Goal: Information Seeking & Learning: Learn about a topic

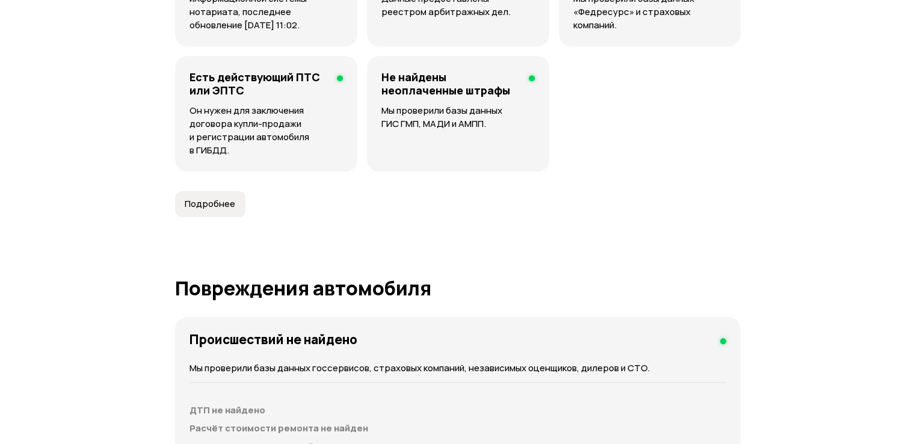
scroll to position [1203, 0]
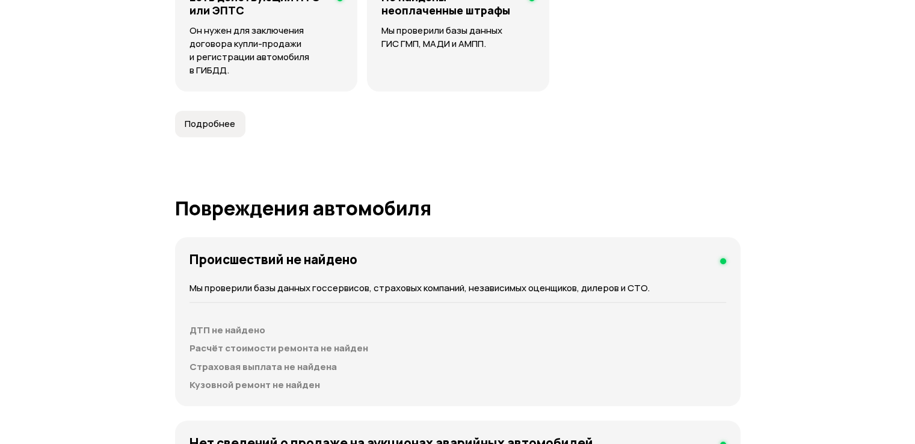
click at [214, 122] on span "Подробнее" at bounding box center [210, 124] width 51 height 12
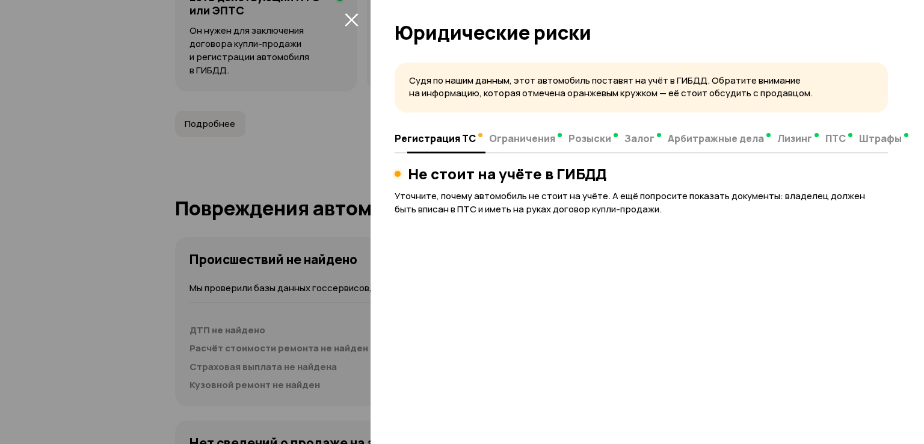
click at [515, 138] on span "Ограничения" at bounding box center [522, 138] width 66 height 12
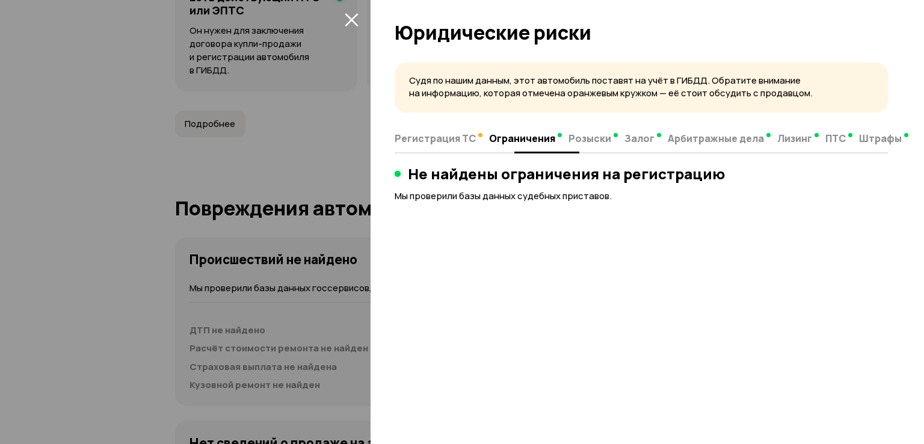
click at [790, 138] on span "Лизинг" at bounding box center [794, 138] width 35 height 12
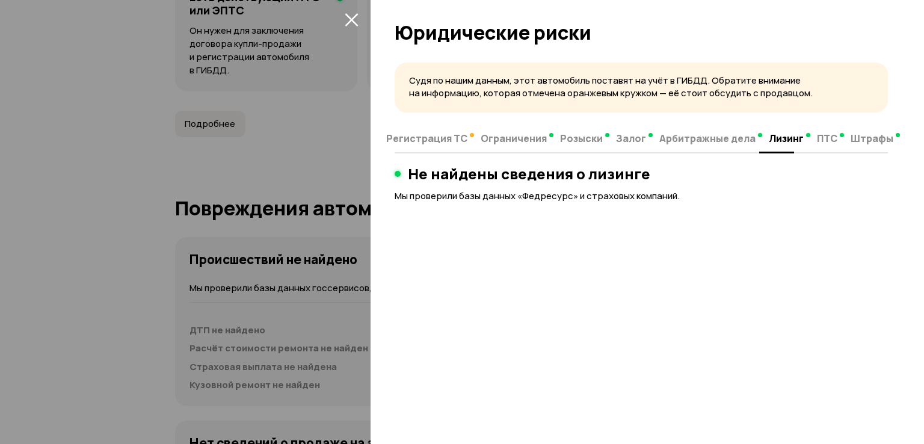
click at [307, 132] on div at bounding box center [462, 222] width 924 height 444
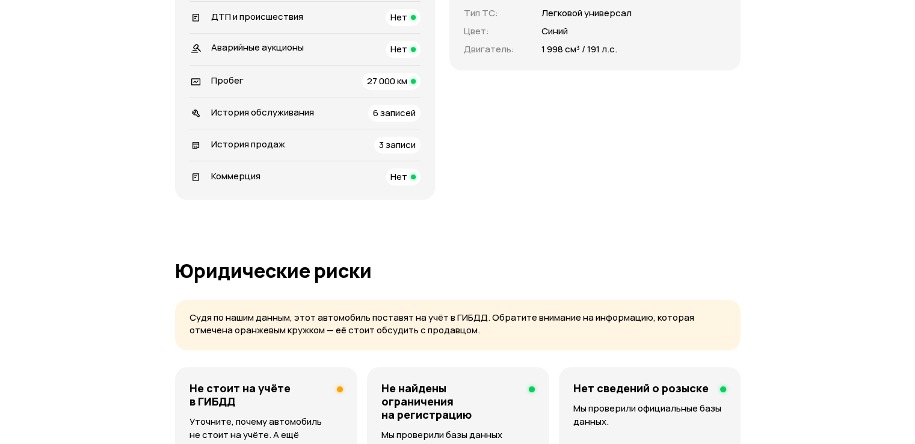
scroll to position [421, 0]
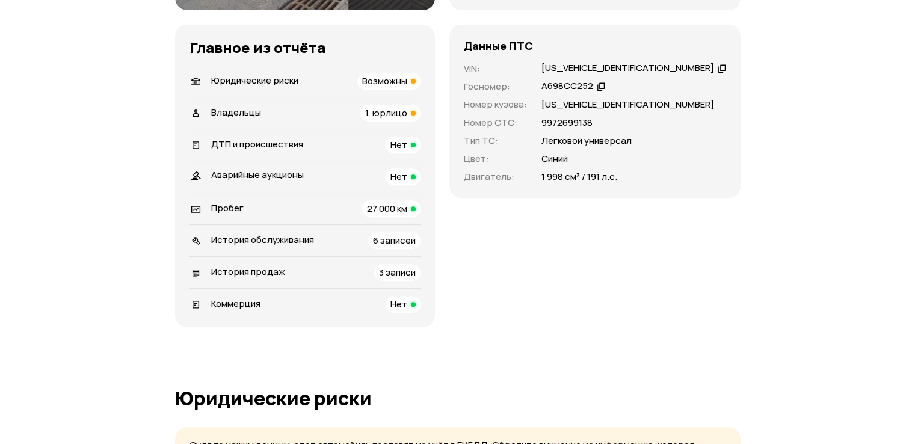
click at [241, 241] on span "История обслуживания" at bounding box center [262, 239] width 103 height 13
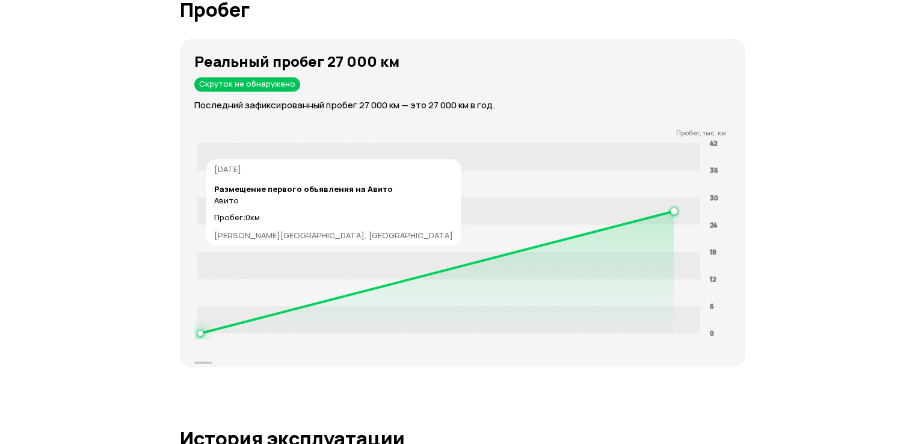
scroll to position [2335, 0]
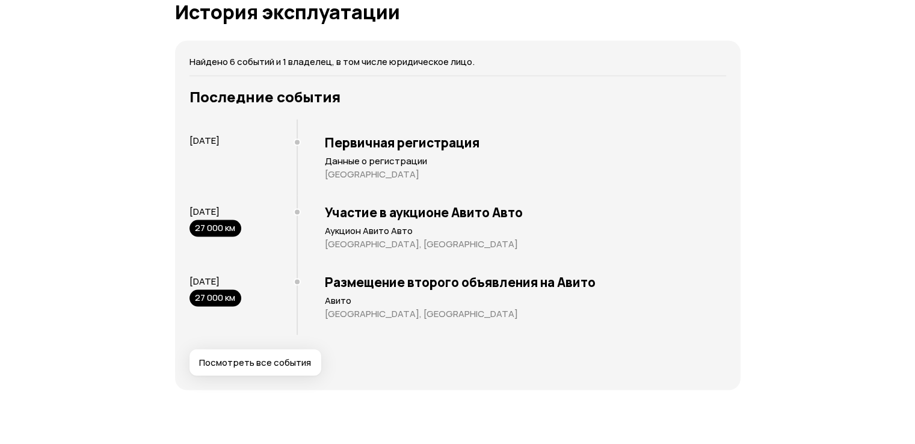
click at [269, 361] on span "Посмотреть все события" at bounding box center [255, 363] width 112 height 12
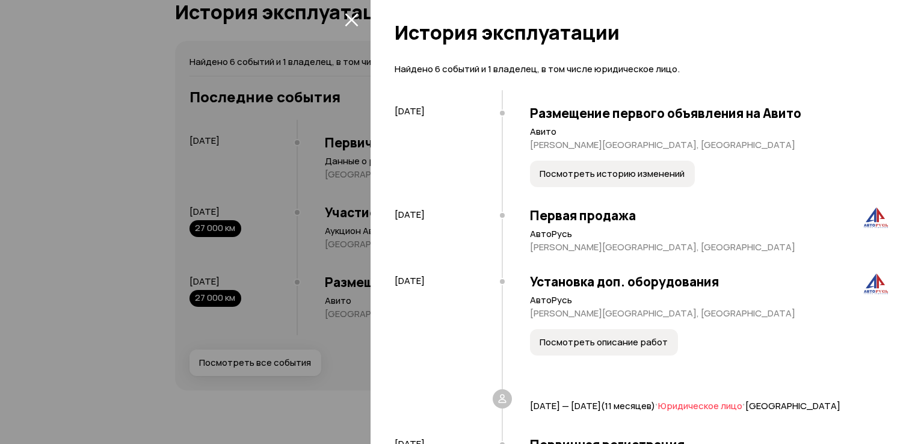
scroll to position [60, 0]
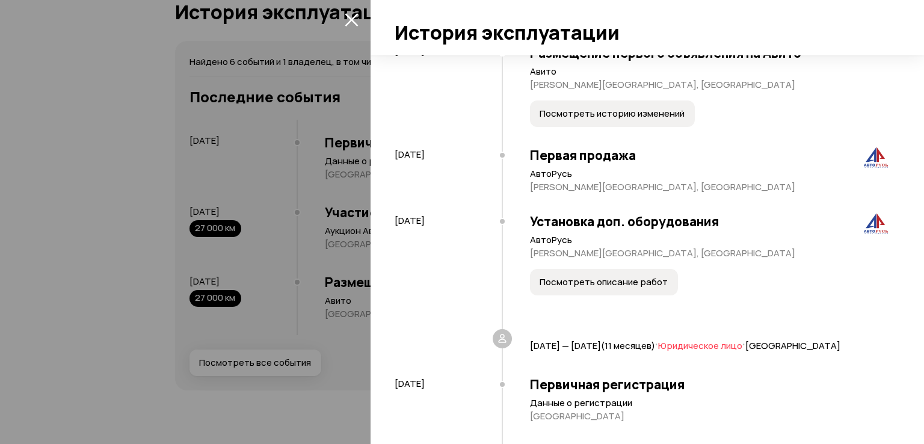
click at [599, 278] on span "Посмотреть описание работ" at bounding box center [603, 282] width 128 height 12
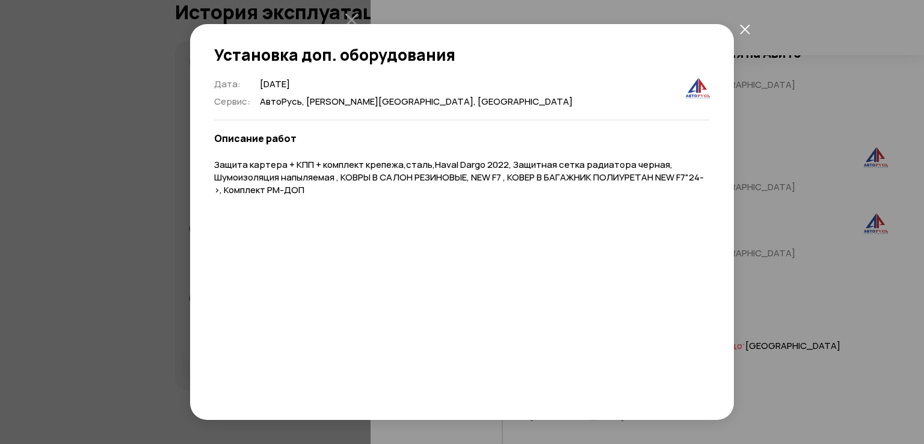
click at [740, 26] on icon "закрыть" at bounding box center [745, 29] width 10 height 10
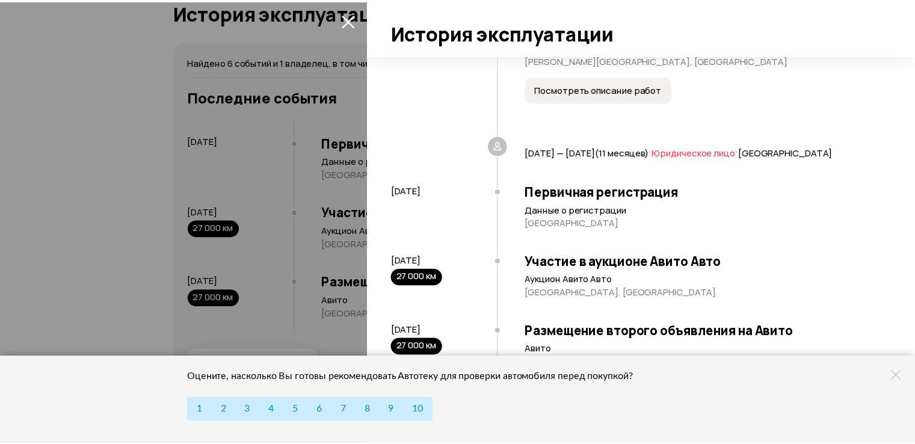
scroll to position [270, 0]
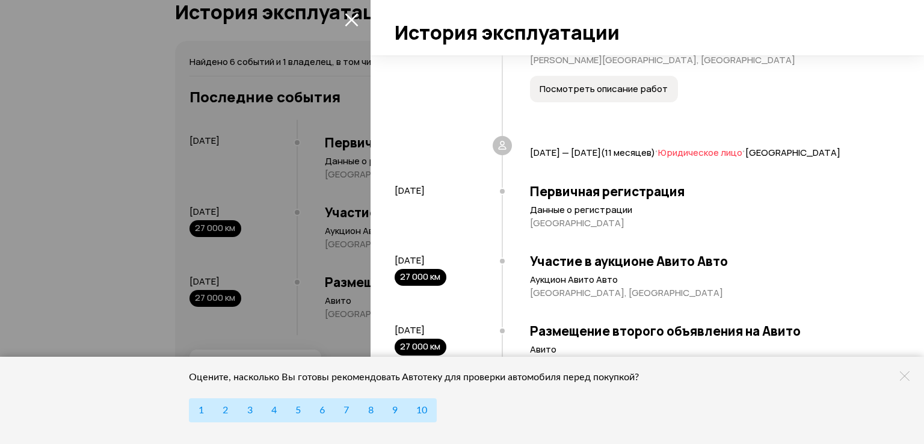
click at [530, 255] on h3 "Участие в аукционе Авито Авто" at bounding box center [709, 261] width 358 height 16
click at [906, 376] on icon at bounding box center [905, 376] width 10 height 10
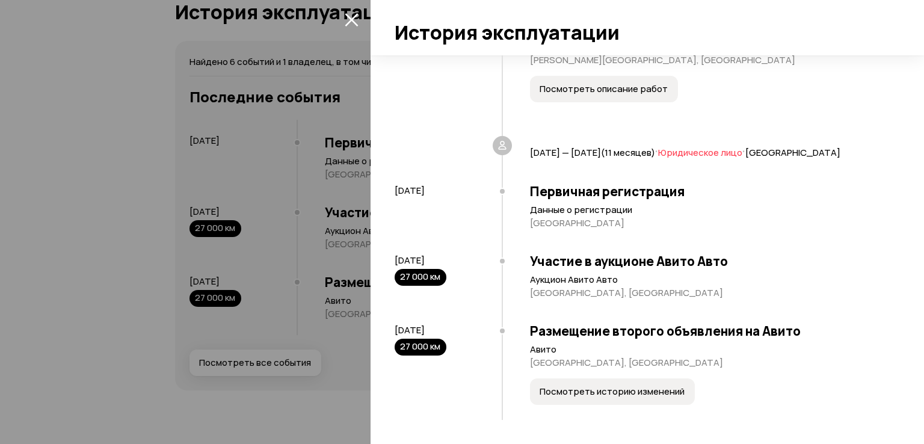
click at [356, 16] on icon "закрыть" at bounding box center [352, 20] width 14 height 14
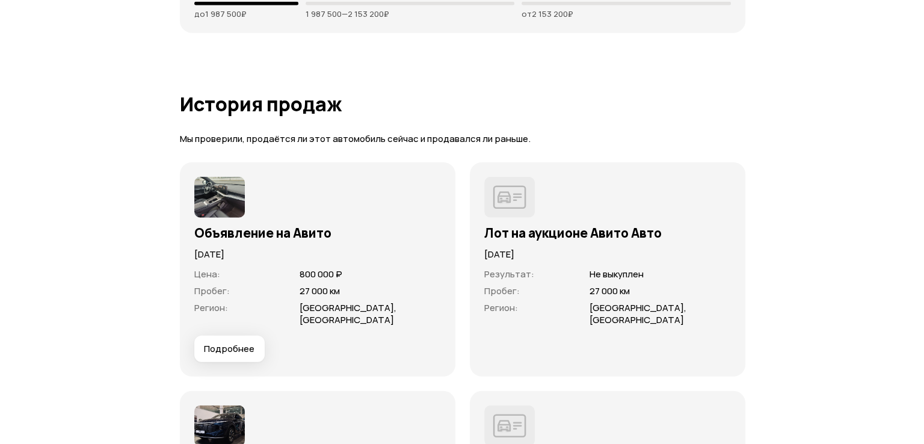
scroll to position [3418, 0]
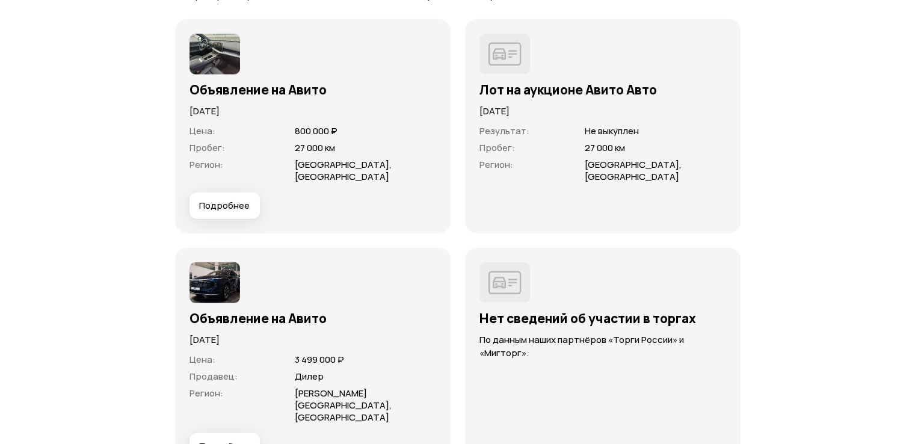
click at [241, 204] on span "Подробнее" at bounding box center [224, 206] width 51 height 12
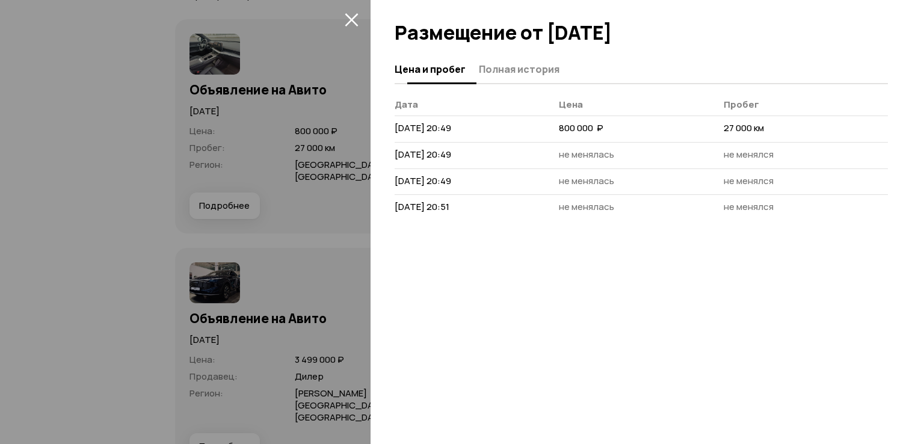
click at [513, 72] on span "Полная история" at bounding box center [519, 69] width 81 height 12
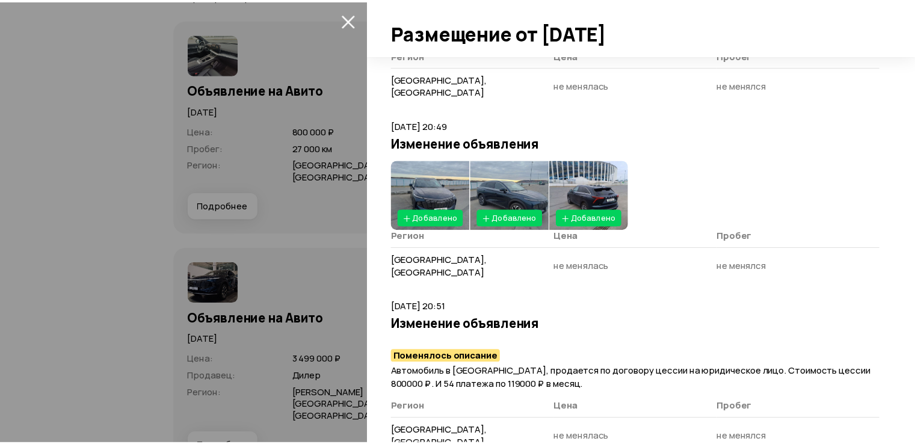
scroll to position [438, 0]
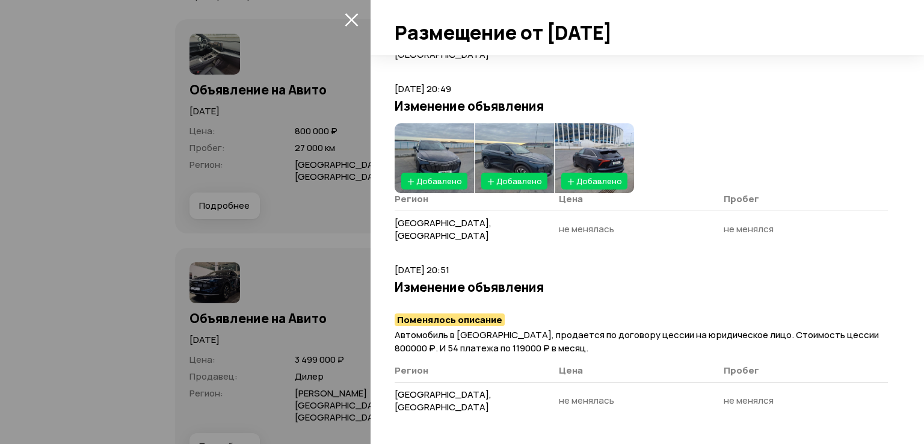
click at [450, 142] on img at bounding box center [434, 158] width 79 height 70
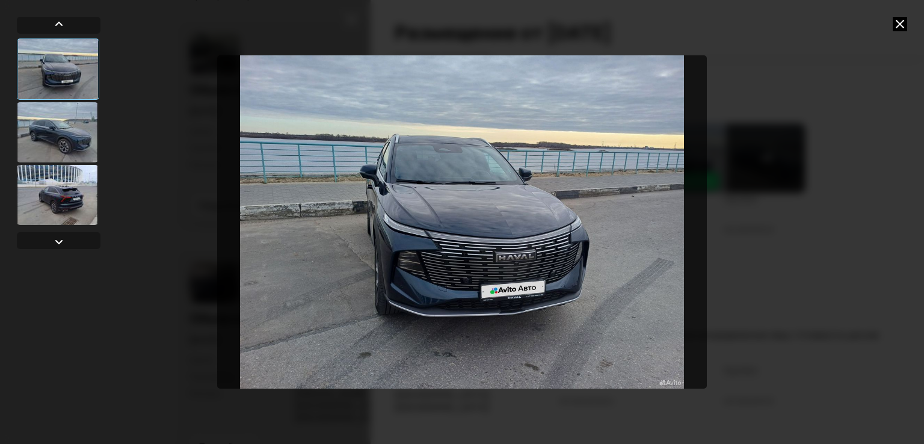
click at [43, 131] on div at bounding box center [57, 132] width 81 height 60
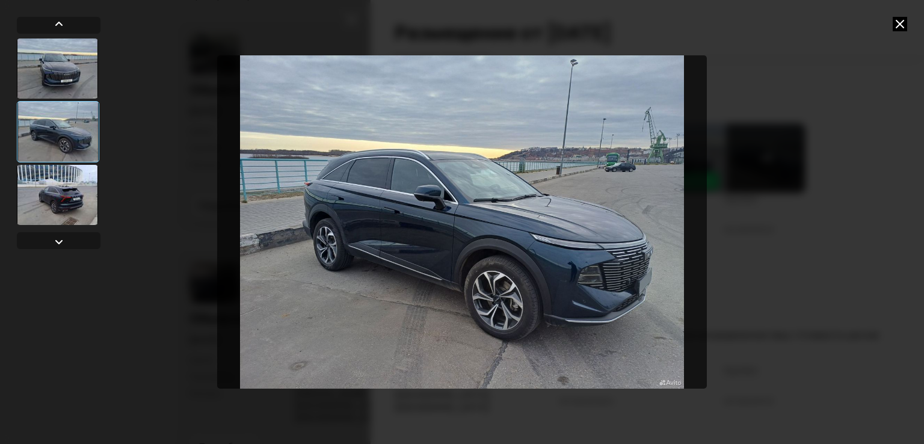
click at [75, 194] on div at bounding box center [57, 195] width 81 height 60
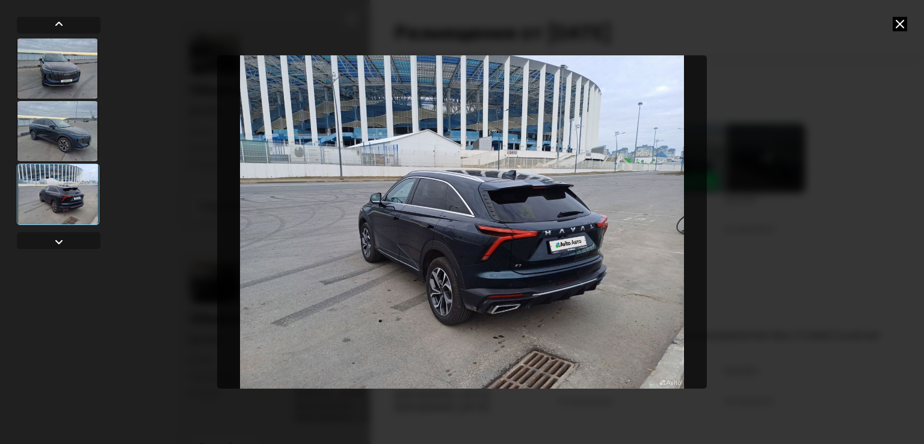
click at [525, 216] on img "Go to Slide 3" at bounding box center [462, 221] width 490 height 333
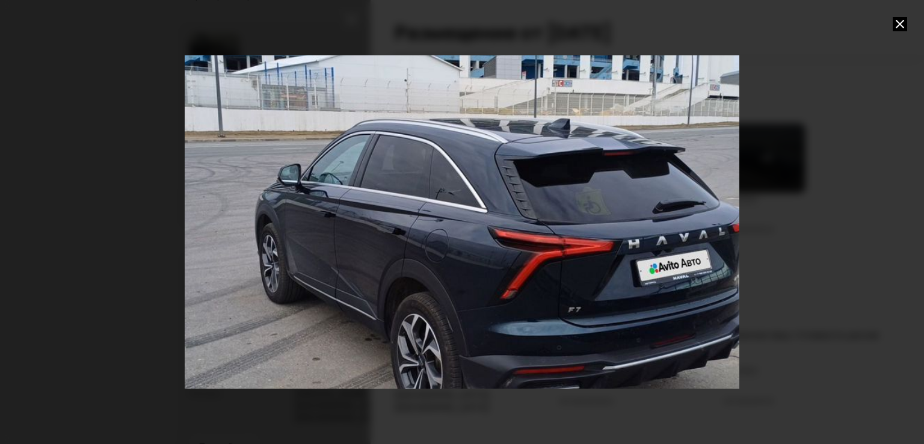
click at [526, 256] on div "Go to Slide 3" at bounding box center [461, 222] width 1108 height 666
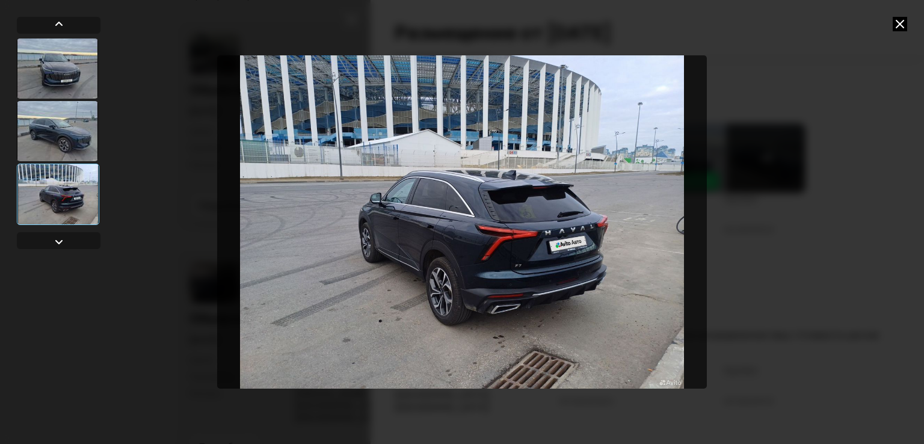
click at [526, 256] on img "Go to Slide 3" at bounding box center [462, 221] width 490 height 333
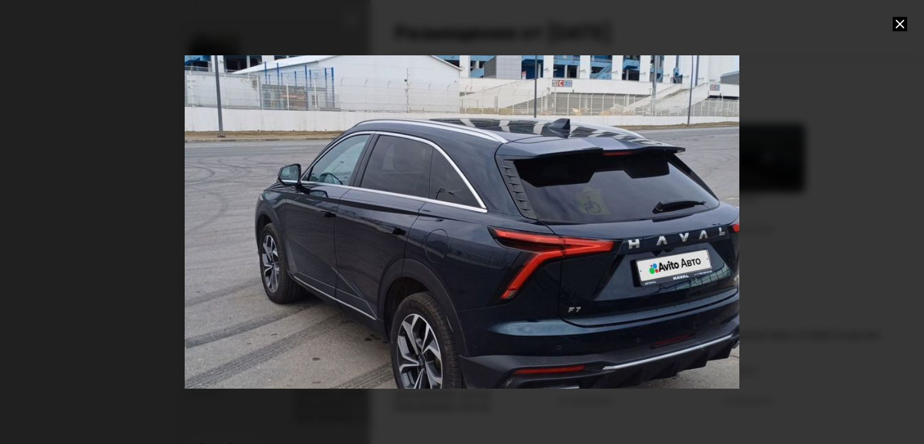
click at [591, 302] on div "Go to Slide 3" at bounding box center [461, 222] width 1108 height 666
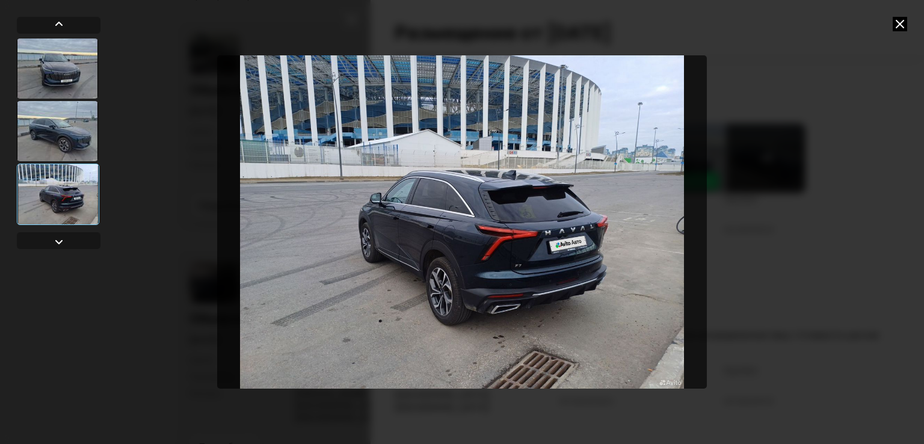
click at [591, 302] on img "Go to Slide 3" at bounding box center [462, 221] width 490 height 333
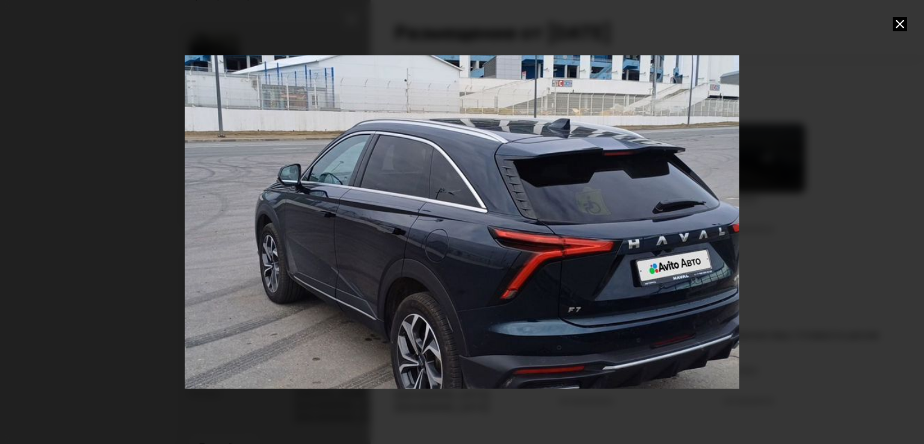
click at [562, 277] on div "Go to Slide 3" at bounding box center [461, 222] width 1108 height 666
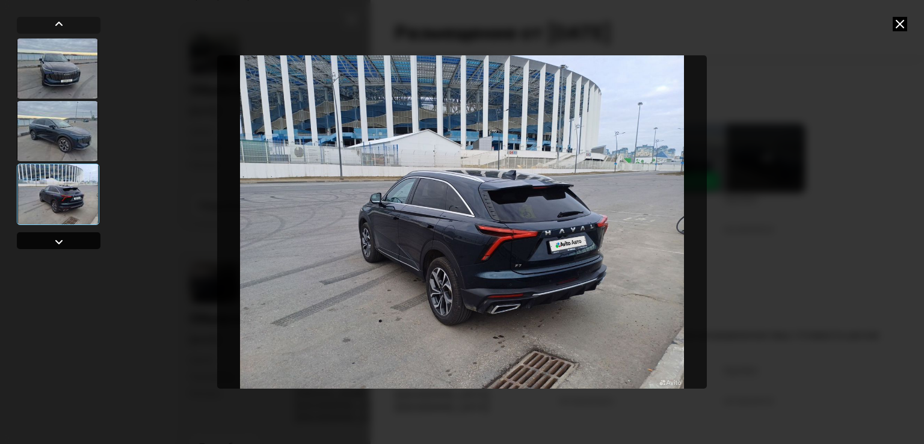
click at [69, 236] on div at bounding box center [59, 240] width 84 height 17
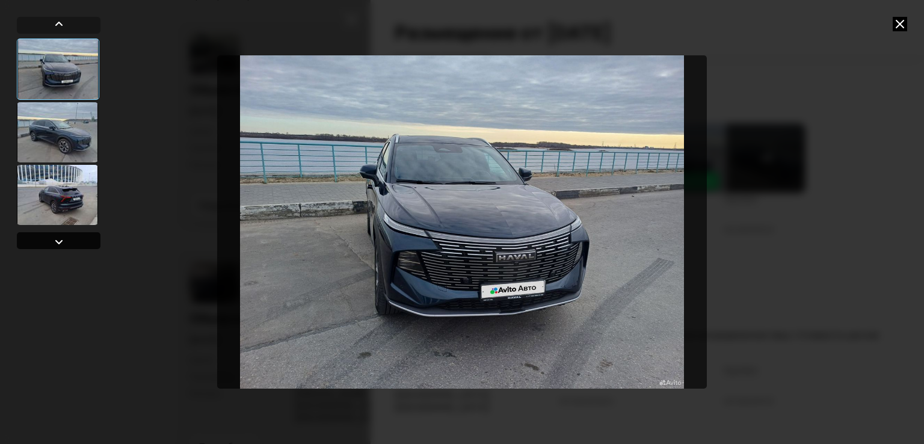
click at [69, 236] on div at bounding box center [59, 240] width 84 height 17
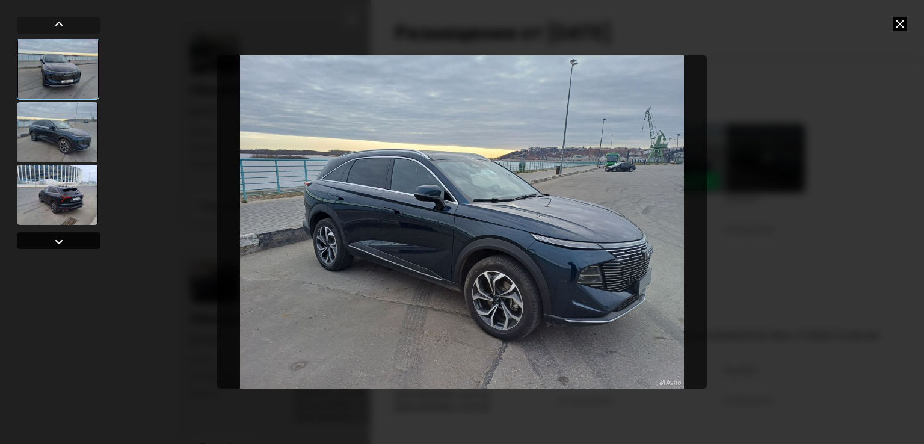
click at [69, 236] on div at bounding box center [59, 240] width 84 height 17
click at [898, 29] on icon at bounding box center [899, 24] width 14 height 14
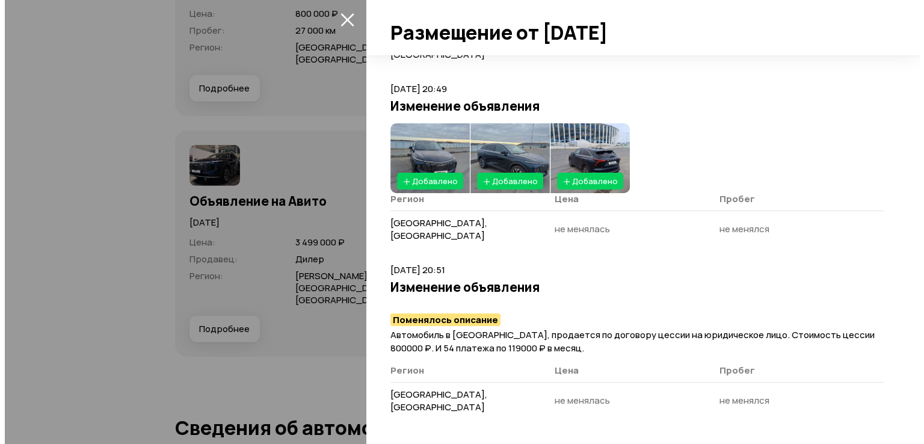
scroll to position [3538, 0]
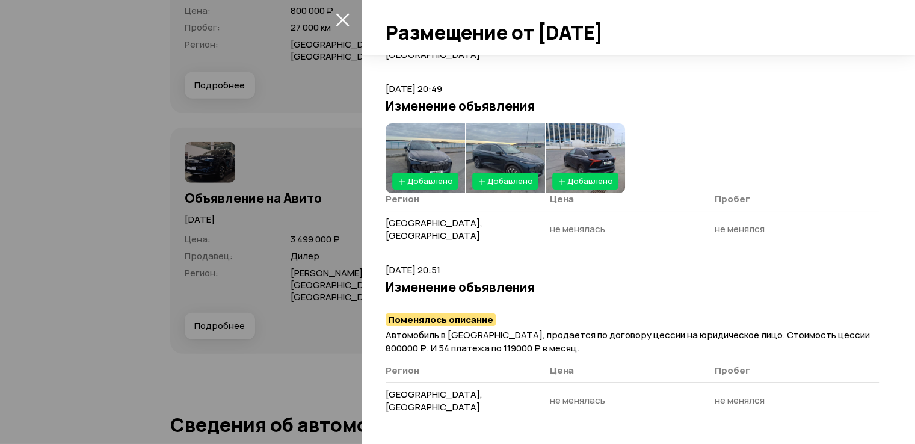
click at [291, 166] on div at bounding box center [457, 222] width 915 height 444
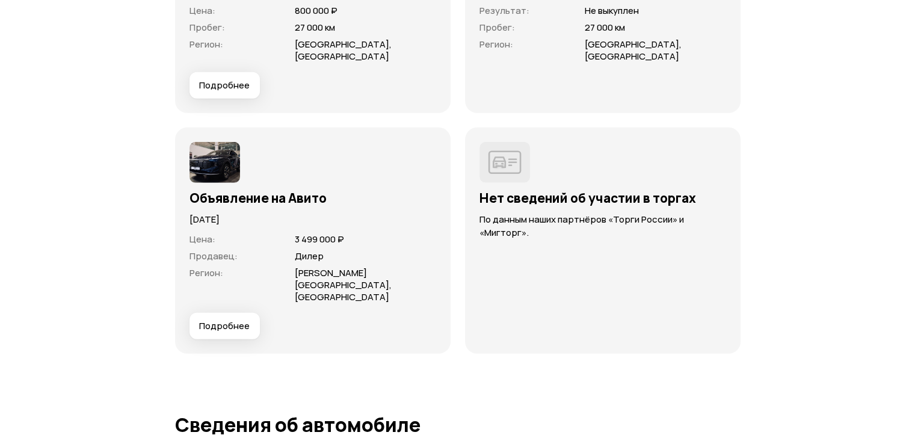
click at [235, 320] on span "Подробнее" at bounding box center [224, 326] width 51 height 12
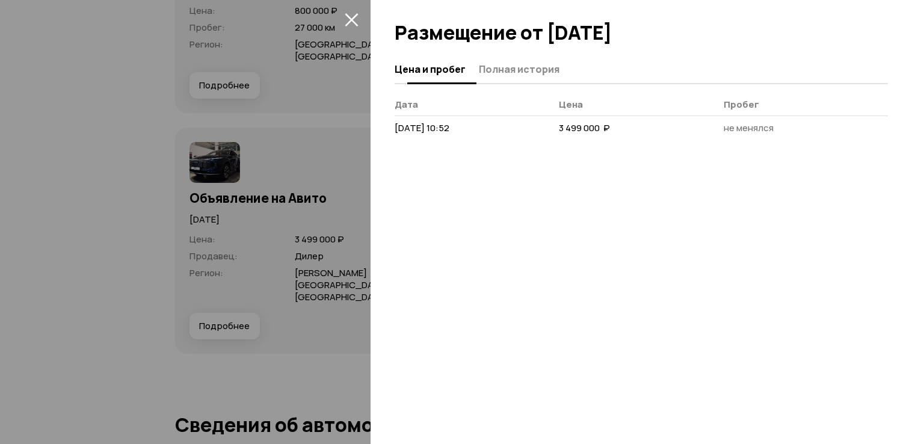
click at [493, 71] on span "Полная история" at bounding box center [519, 69] width 81 height 12
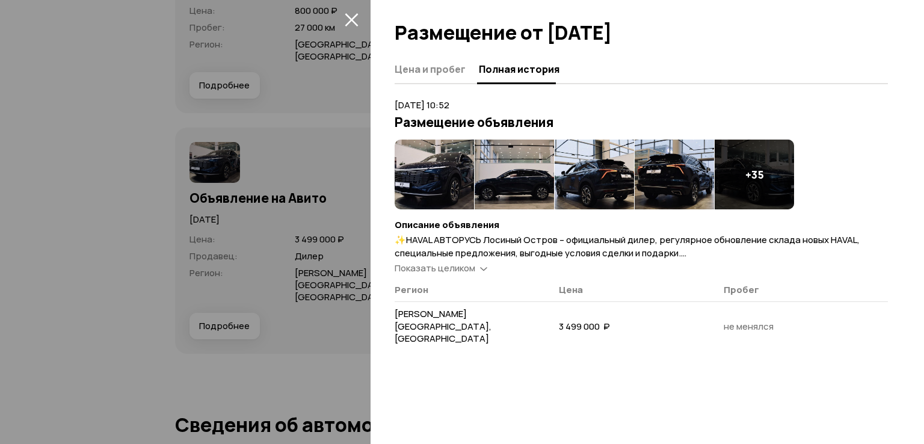
click at [423, 177] on img at bounding box center [434, 175] width 79 height 70
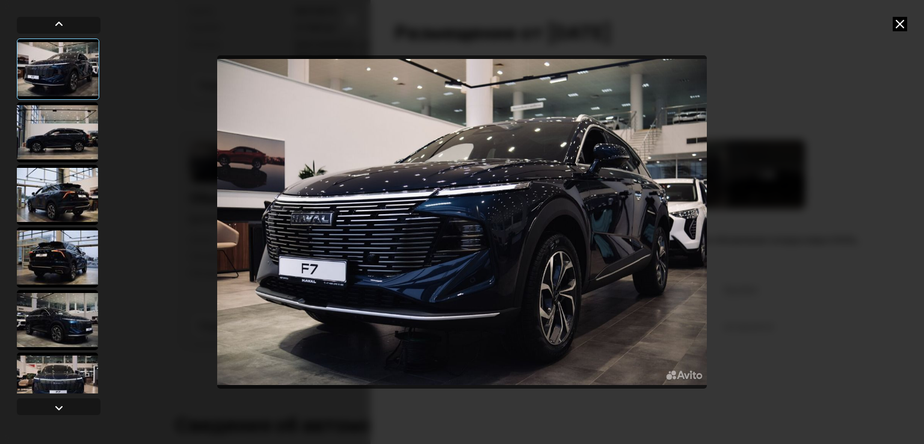
click at [60, 137] on div at bounding box center [57, 132] width 81 height 60
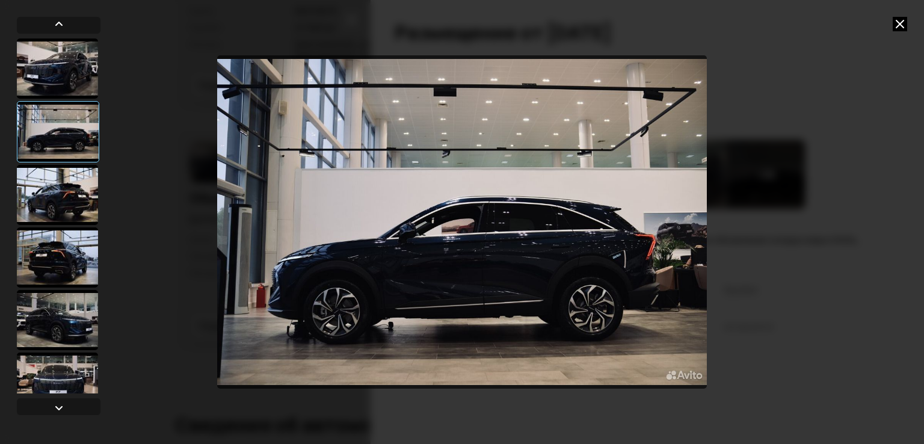
click at [58, 205] on div at bounding box center [57, 195] width 81 height 60
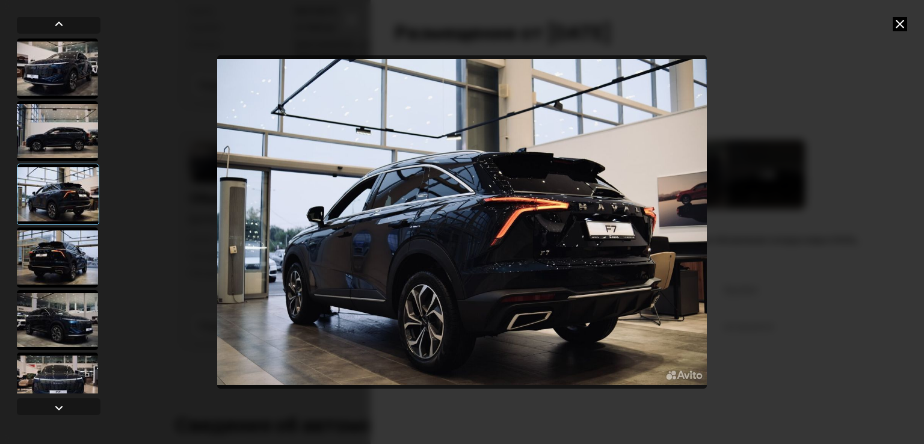
click at [77, 263] on div at bounding box center [57, 257] width 81 height 60
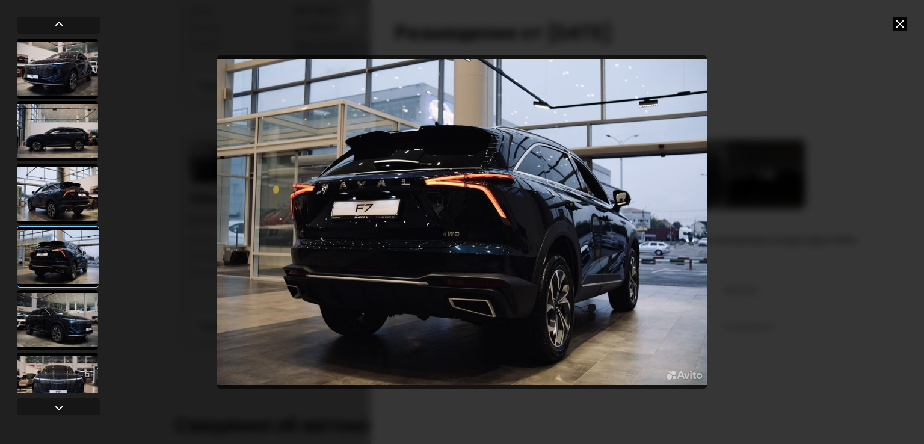
click at [79, 290] on div at bounding box center [57, 320] width 81 height 60
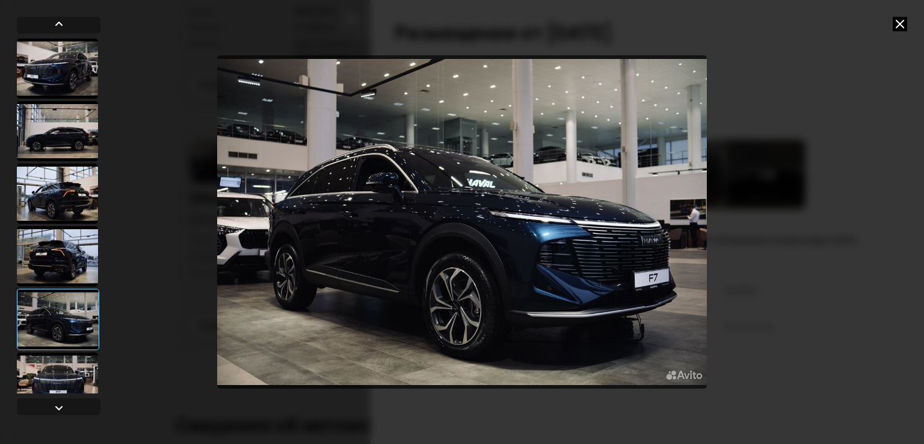
click at [81, 324] on div at bounding box center [58, 319] width 82 height 61
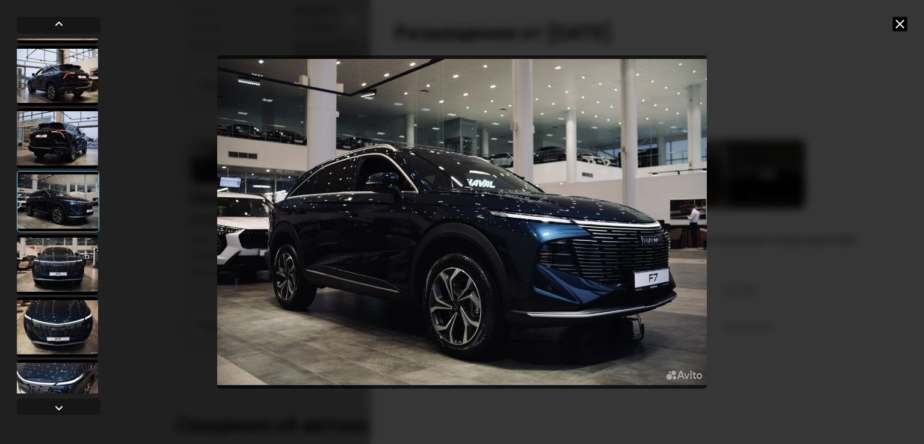
scroll to position [120, 0]
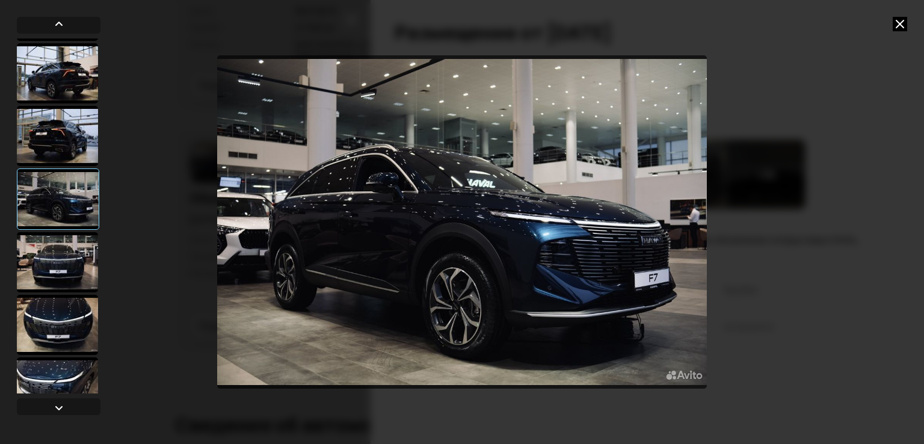
click at [79, 267] on div at bounding box center [57, 262] width 81 height 60
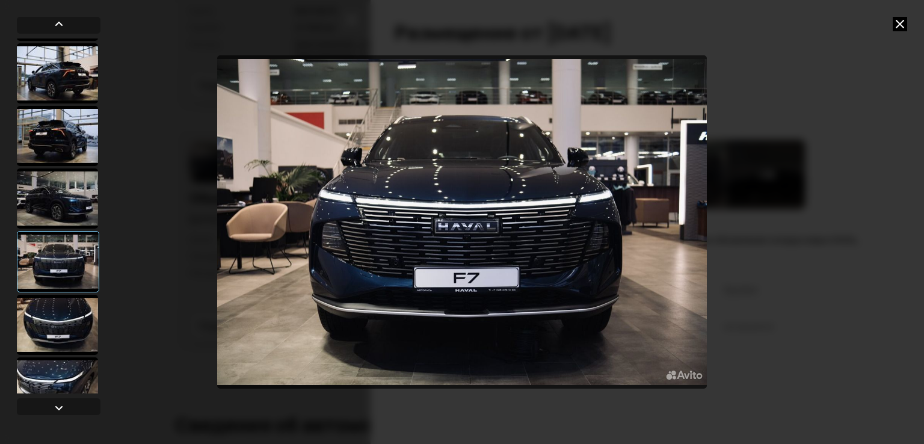
click at [72, 301] on div at bounding box center [57, 325] width 81 height 60
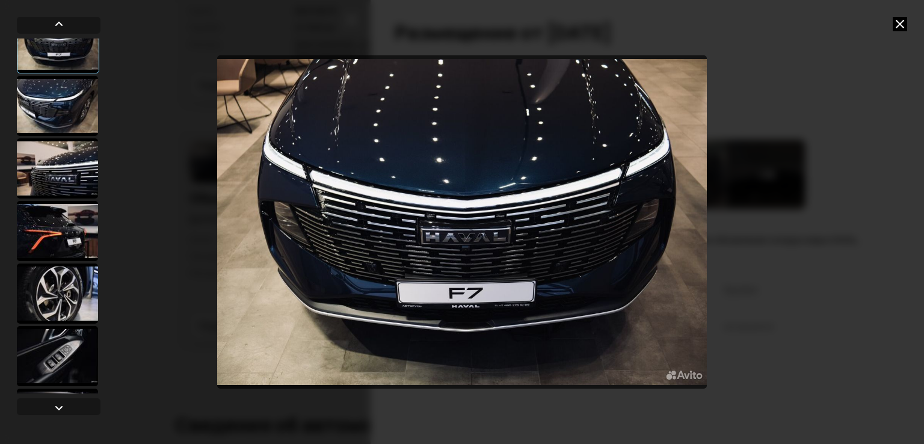
scroll to position [421, 0]
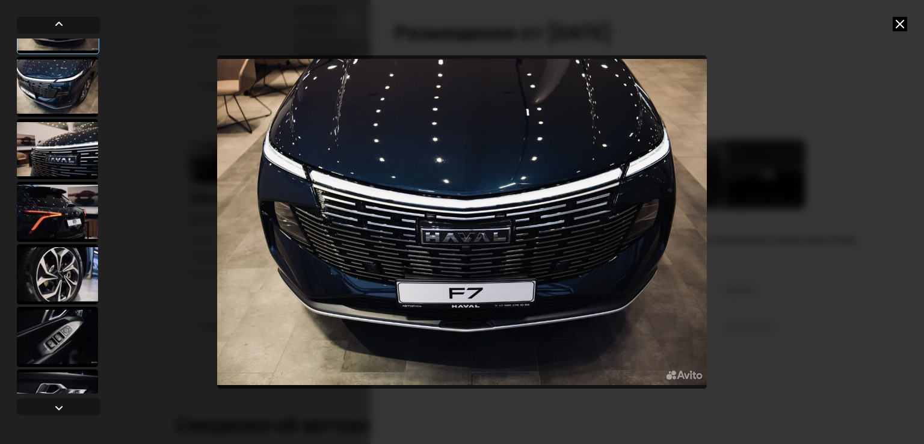
click at [70, 196] on div at bounding box center [57, 212] width 81 height 60
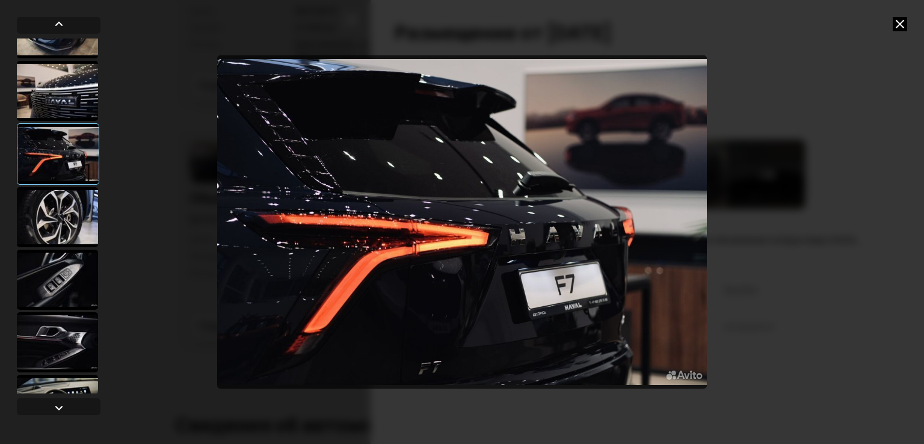
scroll to position [481, 0]
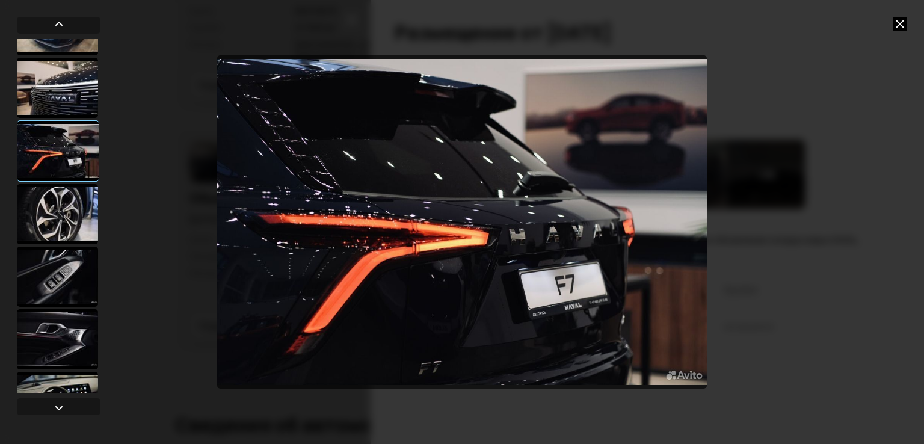
click at [70, 277] on div at bounding box center [57, 277] width 81 height 60
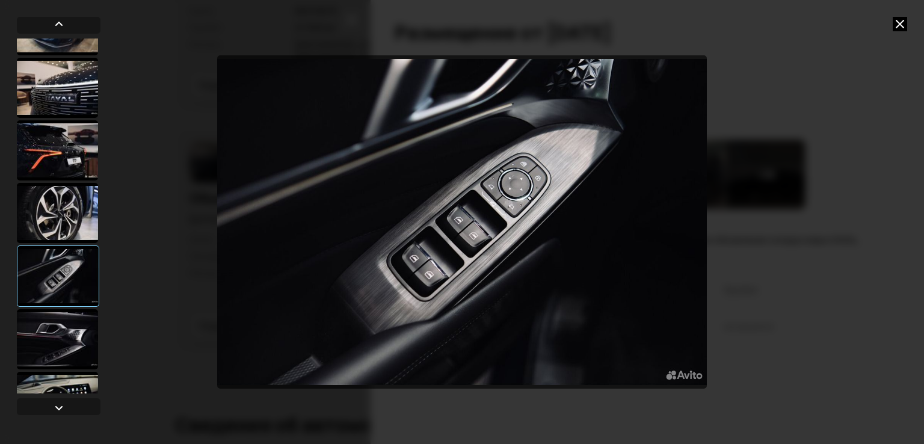
click at [64, 327] on div at bounding box center [57, 339] width 81 height 60
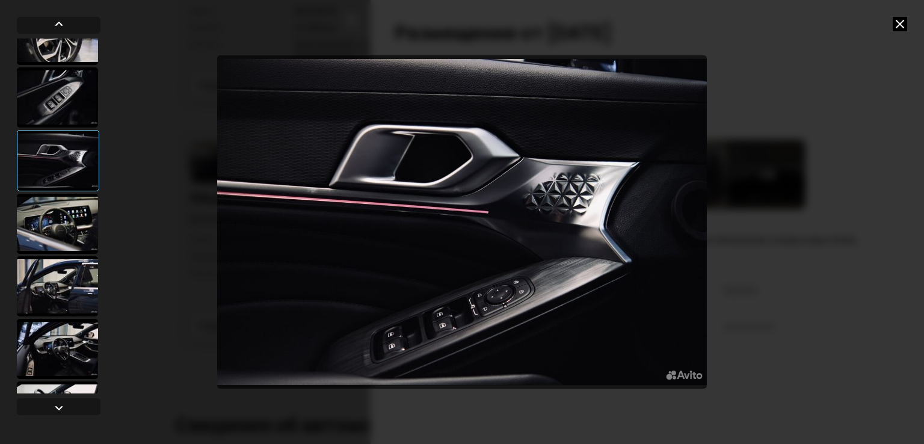
scroll to position [662, 0]
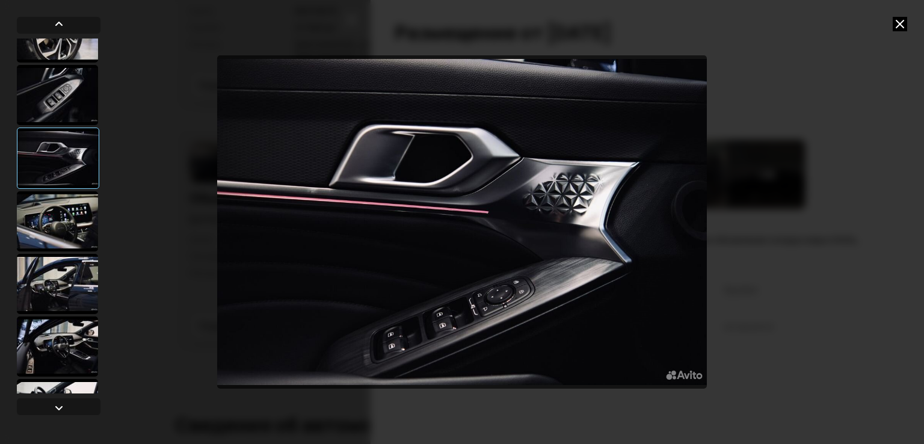
click at [88, 284] on div at bounding box center [57, 284] width 81 height 60
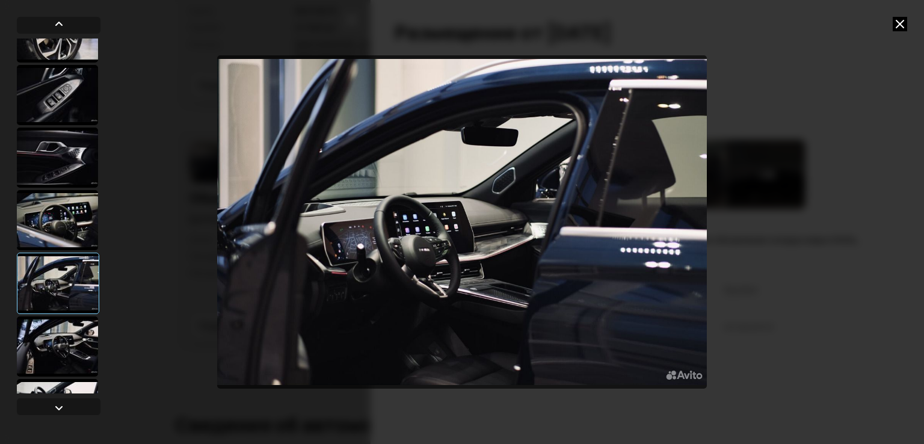
click at [75, 231] on div at bounding box center [57, 220] width 81 height 60
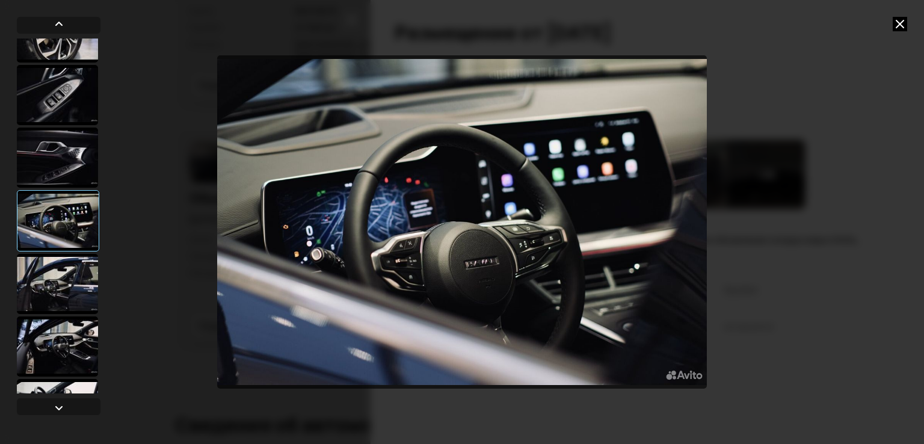
click at [57, 328] on div at bounding box center [57, 346] width 81 height 60
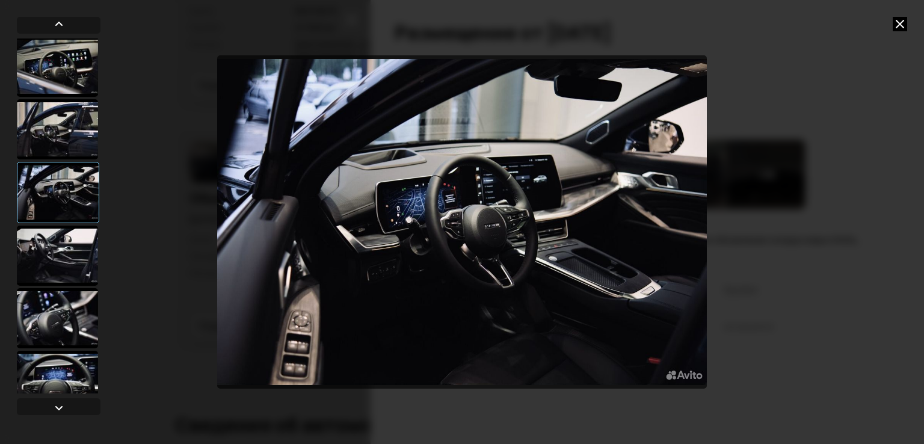
scroll to position [902, 0]
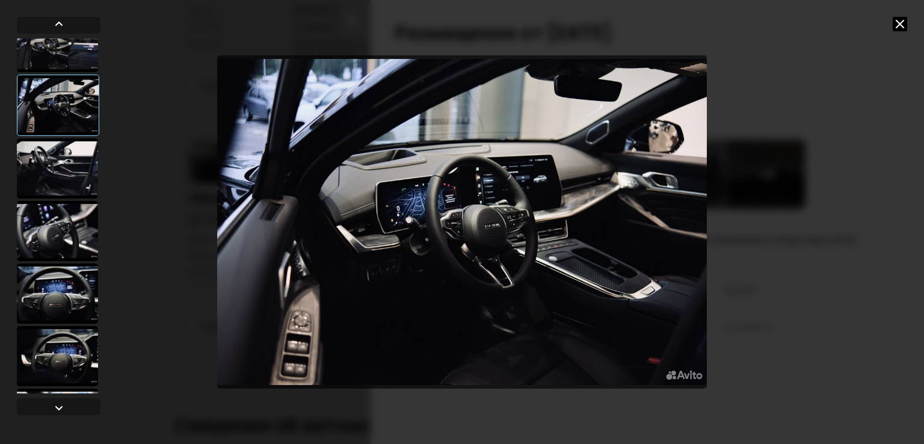
click at [70, 239] on div at bounding box center [57, 231] width 81 height 60
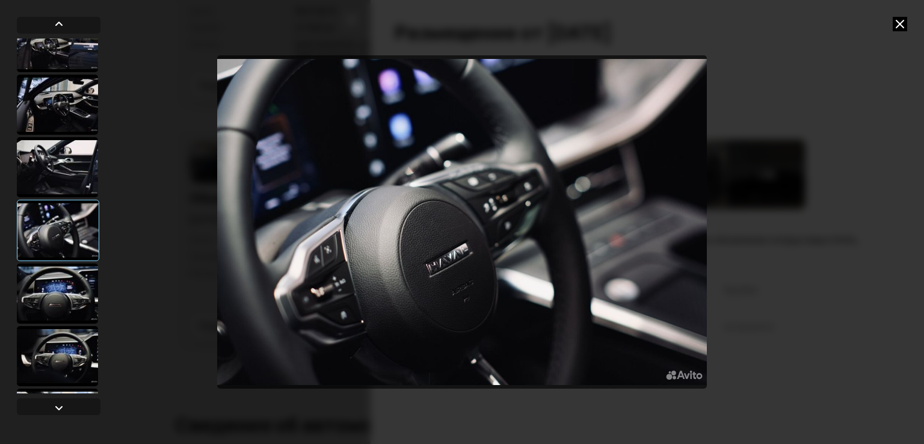
click at [60, 284] on div at bounding box center [57, 293] width 81 height 60
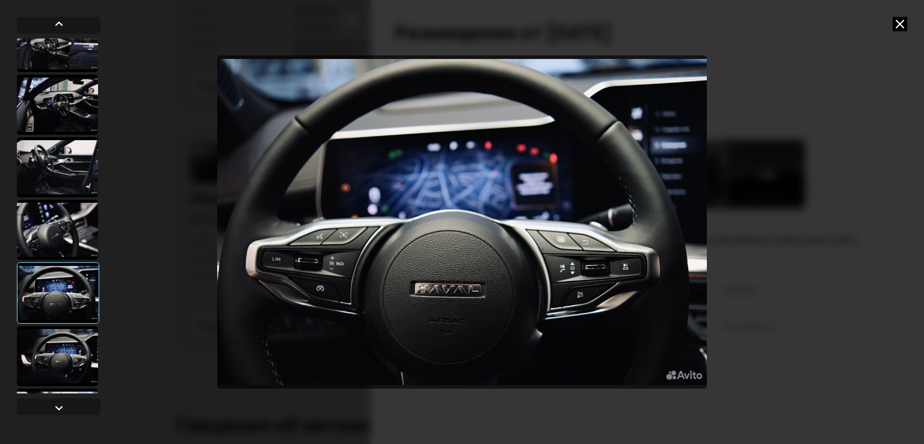
click at [59, 354] on div at bounding box center [57, 356] width 81 height 60
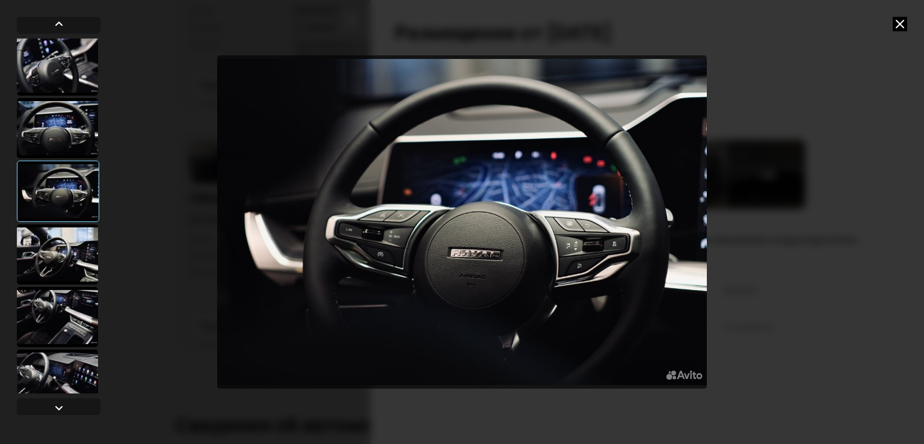
scroll to position [1082, 0]
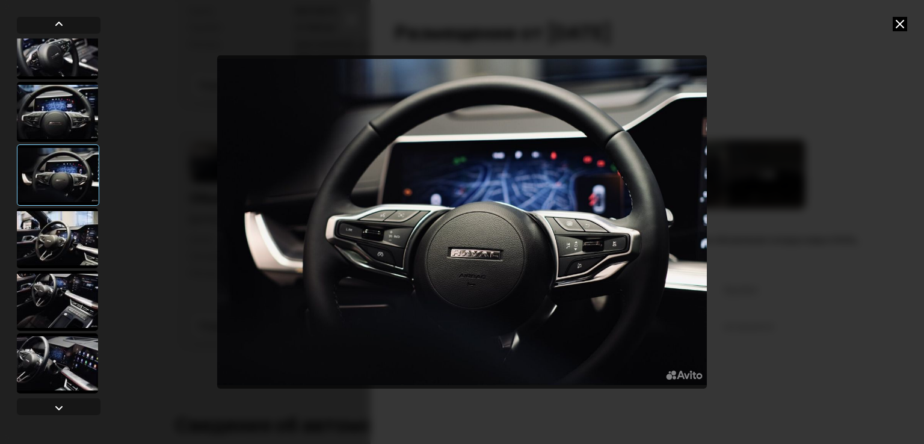
click at [65, 232] on div at bounding box center [57, 238] width 81 height 60
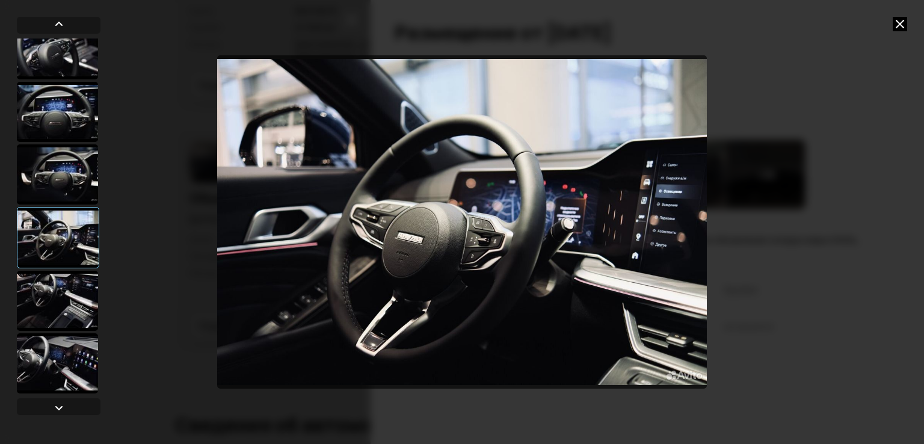
click at [72, 305] on div at bounding box center [57, 301] width 81 height 60
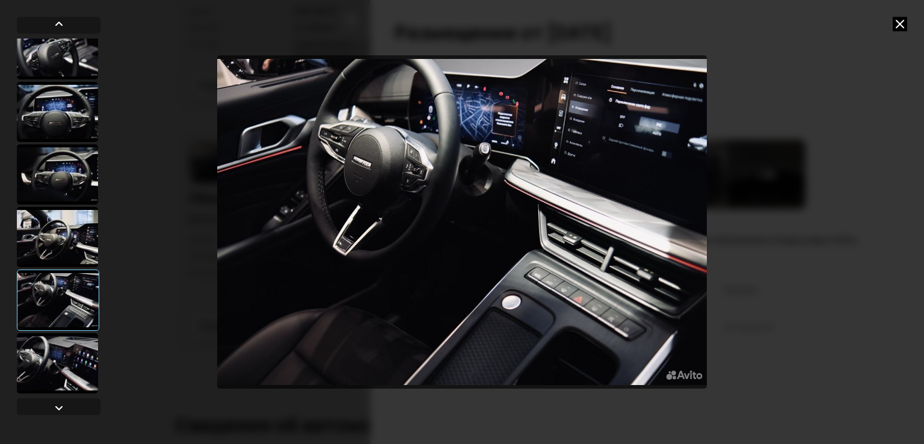
click at [67, 334] on div at bounding box center [57, 363] width 81 height 60
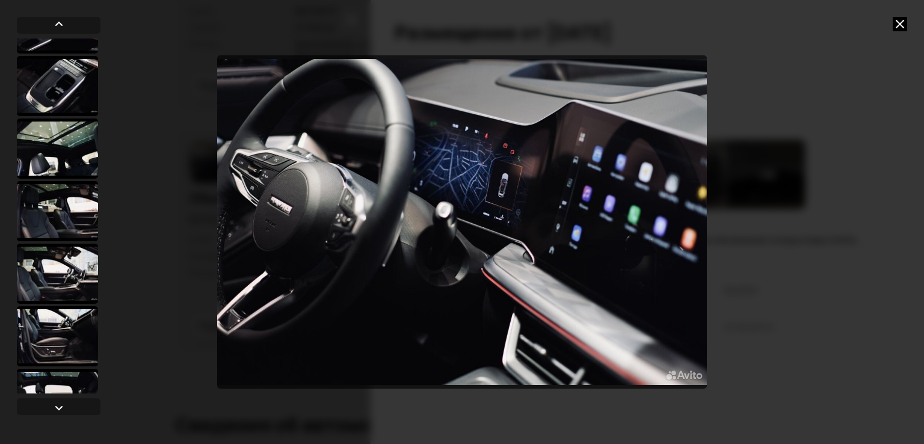
scroll to position [1924, 0]
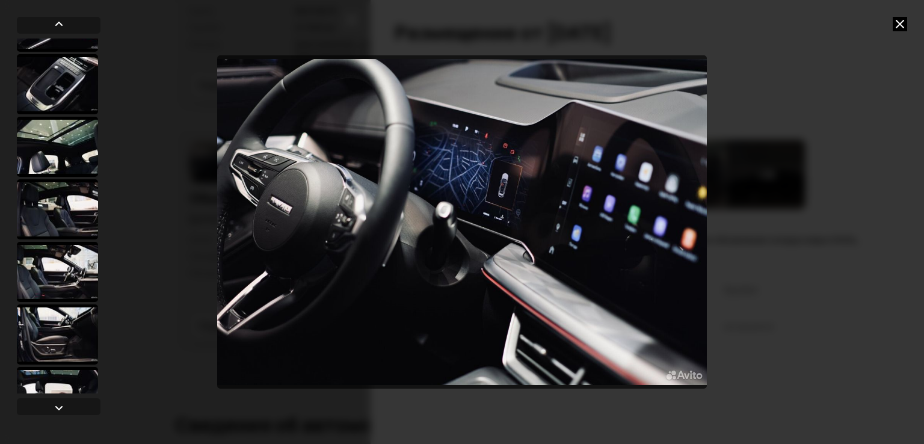
click at [41, 151] on div at bounding box center [57, 147] width 81 height 60
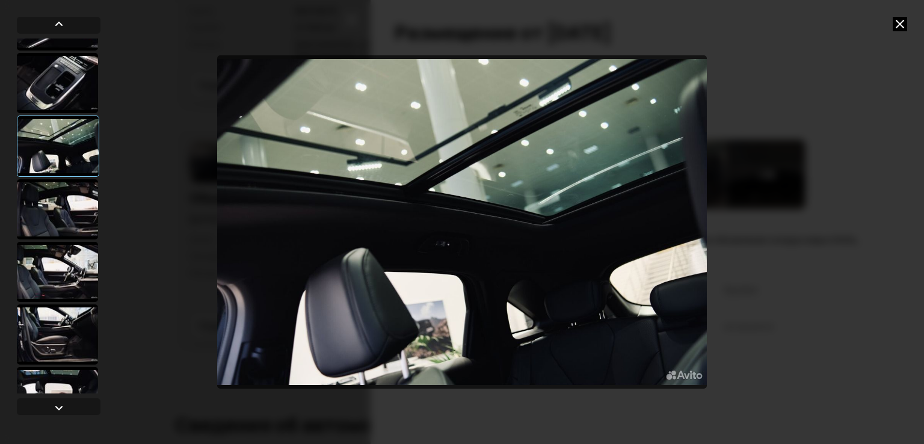
scroll to position [1923, 0]
click at [72, 197] on div at bounding box center [57, 210] width 81 height 60
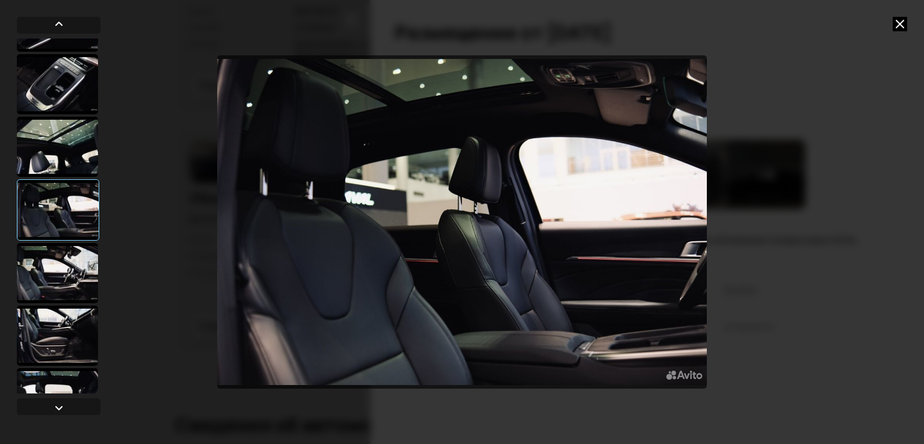
click at [73, 269] on div at bounding box center [57, 273] width 81 height 60
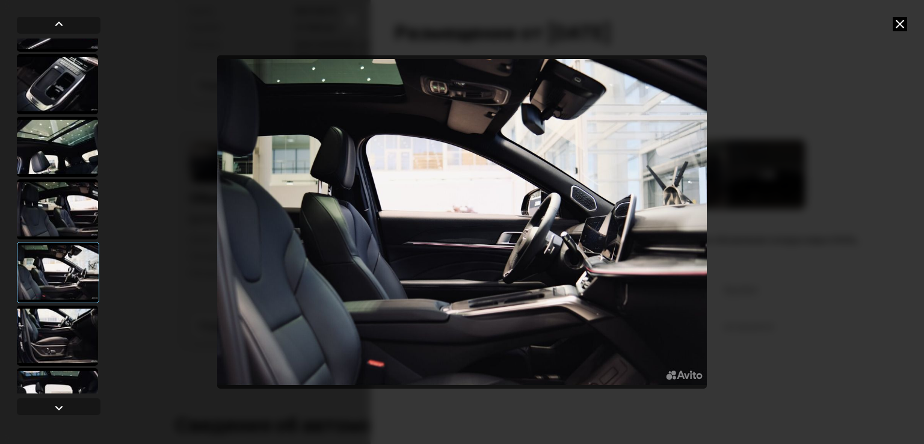
click at [69, 331] on div at bounding box center [57, 335] width 81 height 60
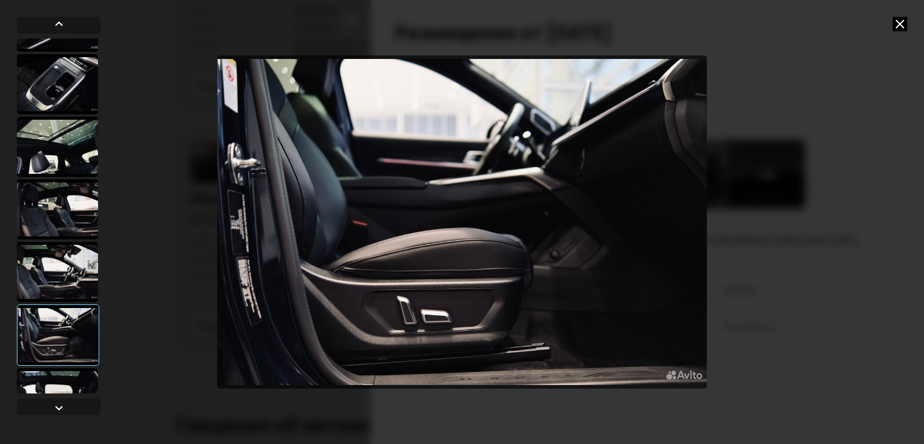
click at [57, 376] on div at bounding box center [57, 398] width 81 height 60
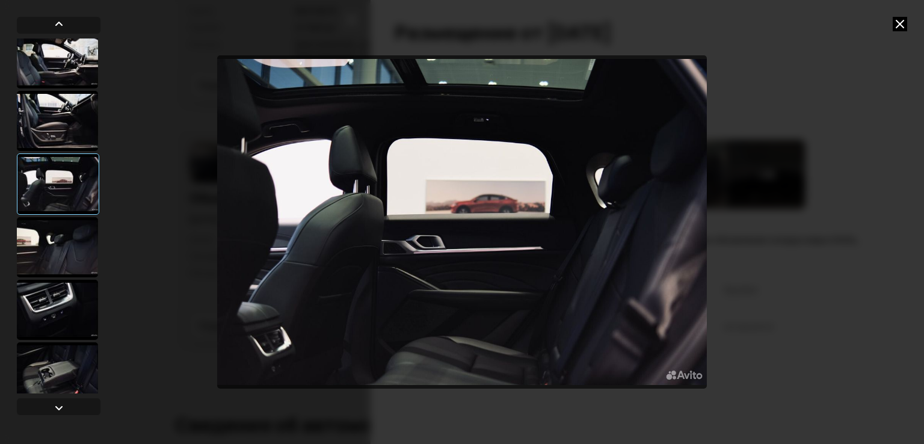
scroll to position [2148, 0]
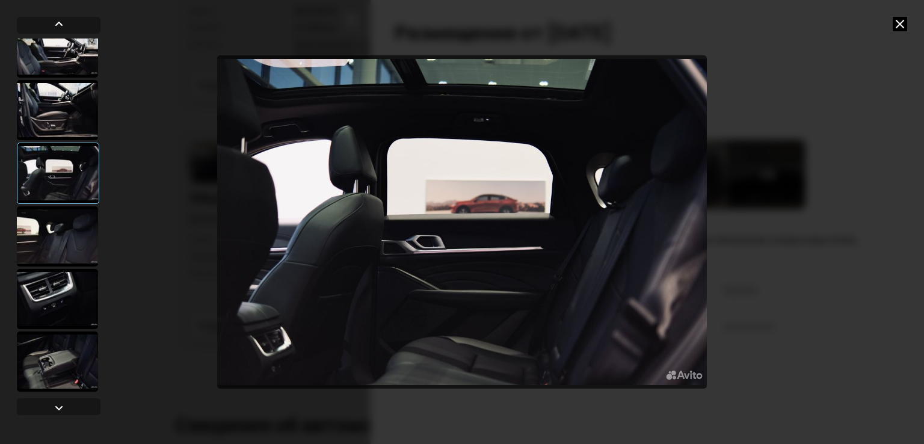
click at [85, 241] on div at bounding box center [57, 236] width 81 height 60
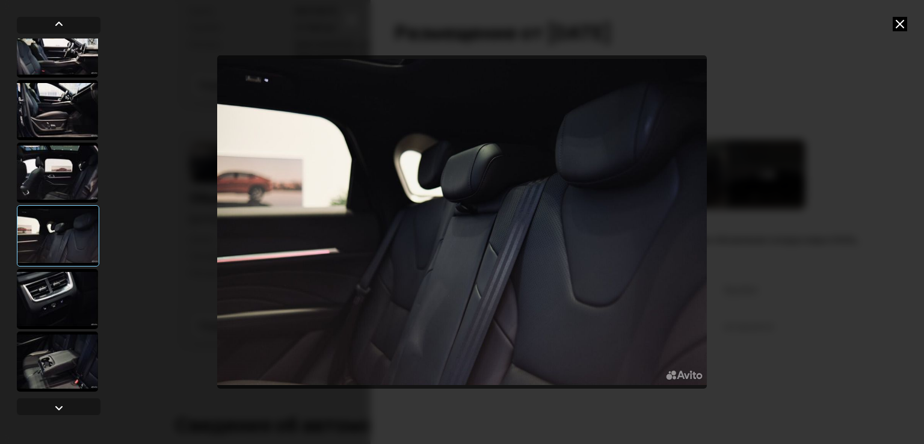
click at [85, 274] on div at bounding box center [57, 299] width 81 height 60
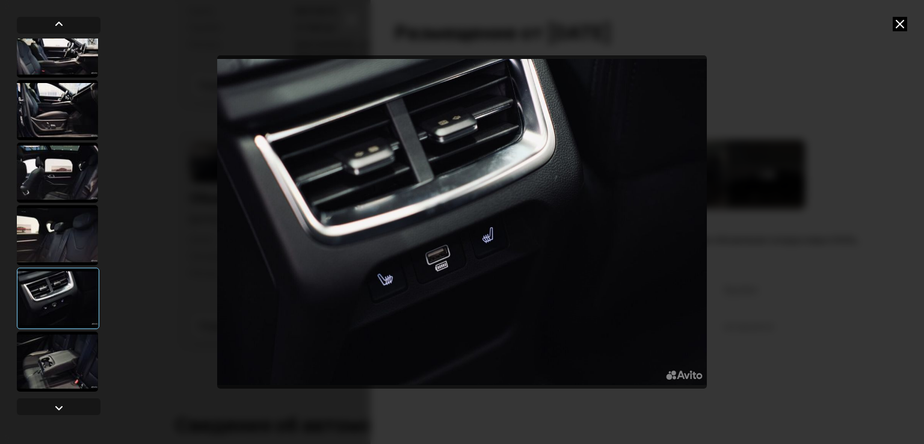
click at [66, 350] on div at bounding box center [57, 361] width 81 height 60
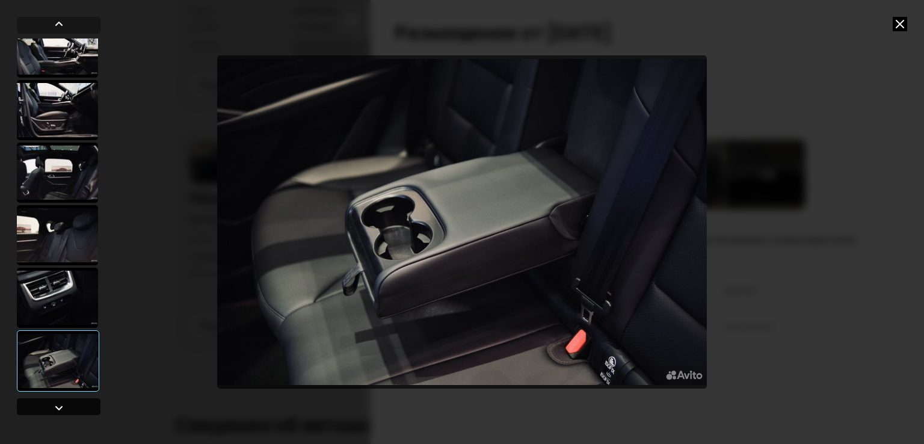
click at [58, 409] on div at bounding box center [59, 408] width 14 height 14
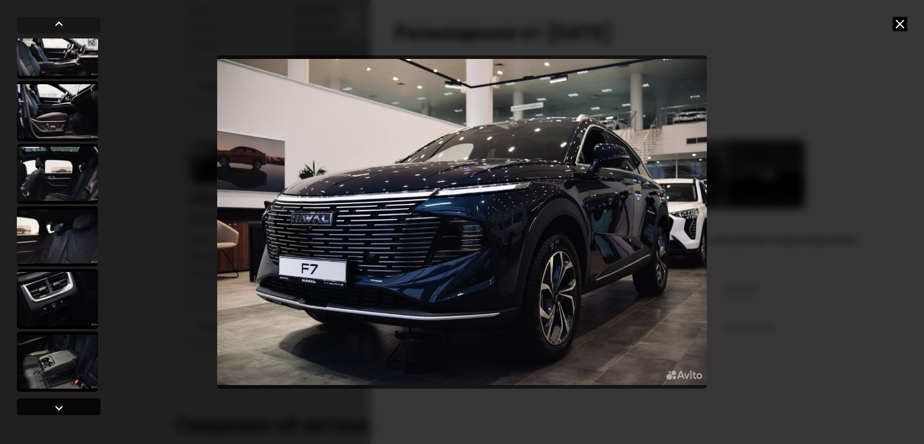
click at [88, 405] on div at bounding box center [59, 406] width 84 height 17
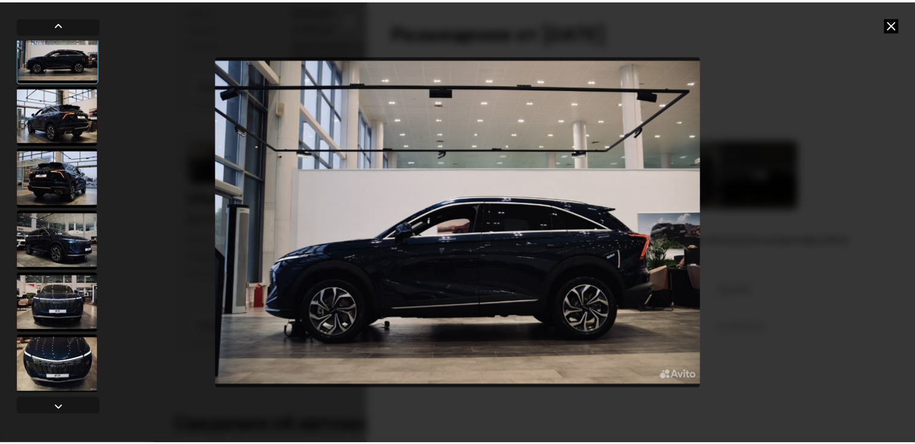
scroll to position [79, 0]
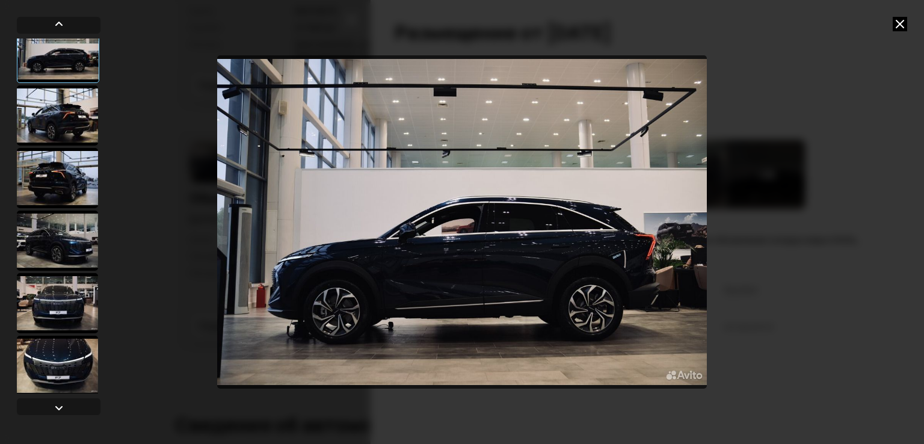
click at [904, 23] on icon at bounding box center [899, 24] width 14 height 14
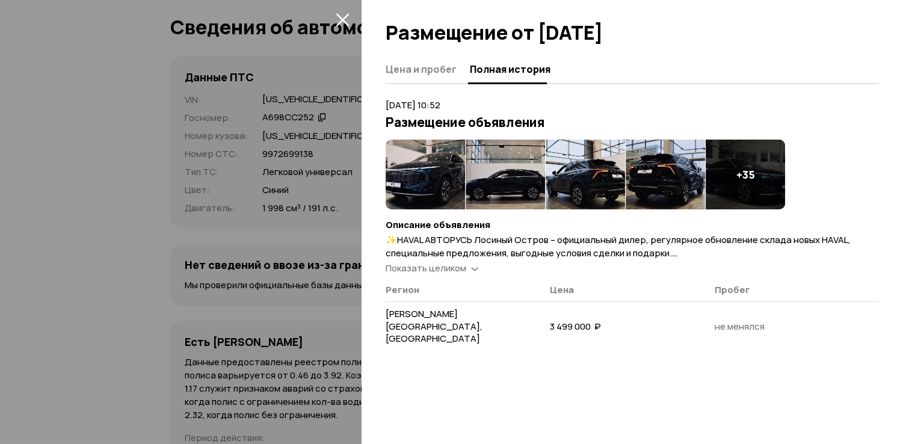
scroll to position [3959, 0]
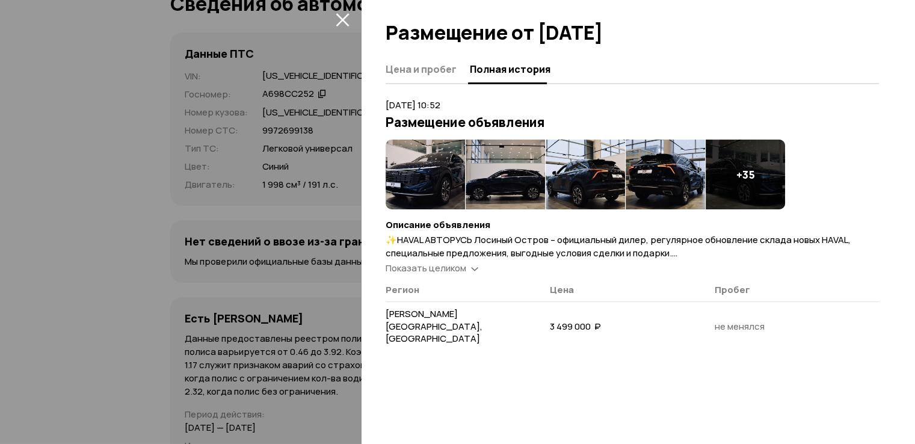
click at [146, 195] on div at bounding box center [457, 222] width 915 height 444
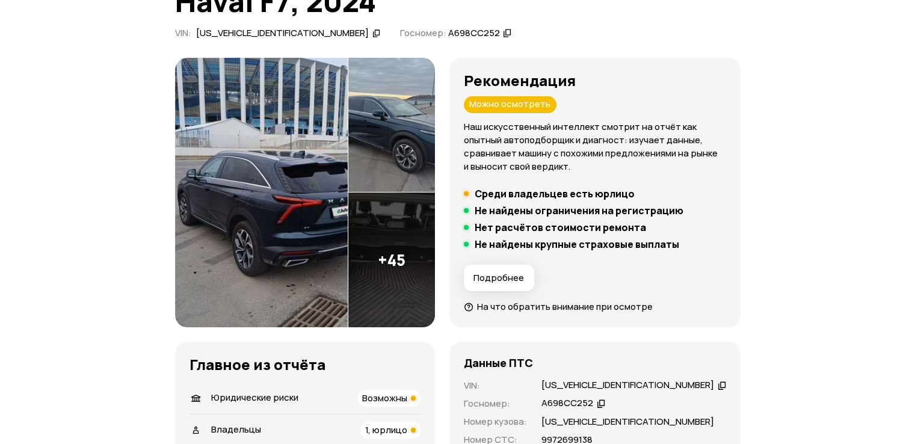
scroll to position [0, 0]
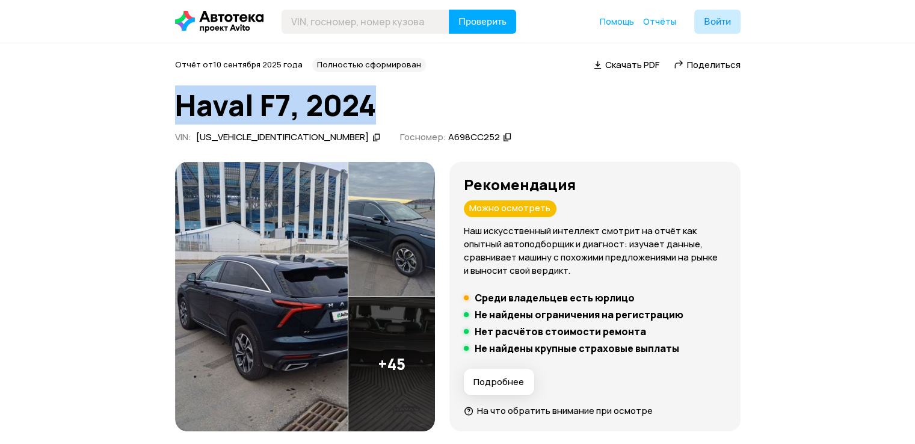
drag, startPoint x: 172, startPoint y: 106, endPoint x: 388, endPoint y: 102, distance: 216.5
copy h1 "Haval F7, 2024"
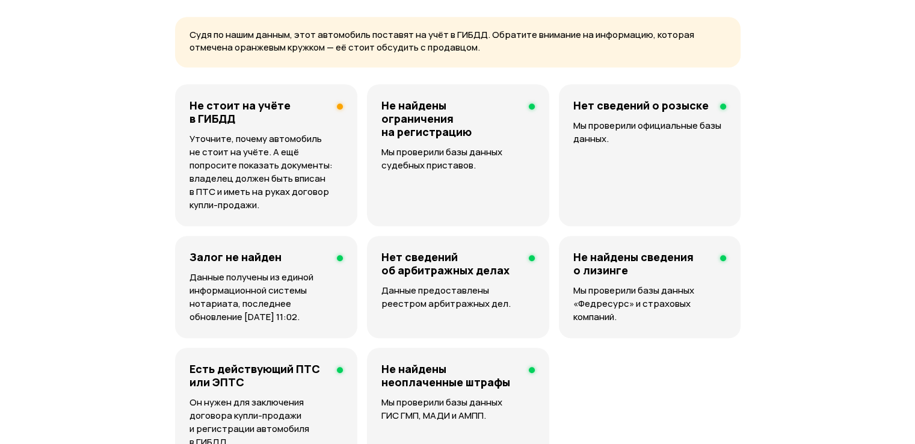
scroll to position [1022, 0]
